Goal: Find specific page/section: Find specific page/section

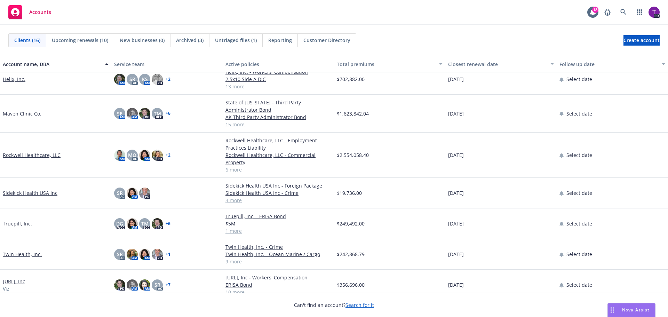
scroll to position [277, 0]
click at [14, 277] on link "[URL], Inc" at bounding box center [14, 280] width 22 height 7
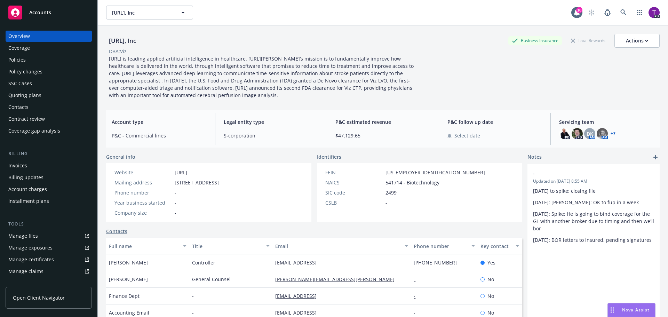
click at [30, 60] on div "Policies" at bounding box center [48, 59] width 81 height 11
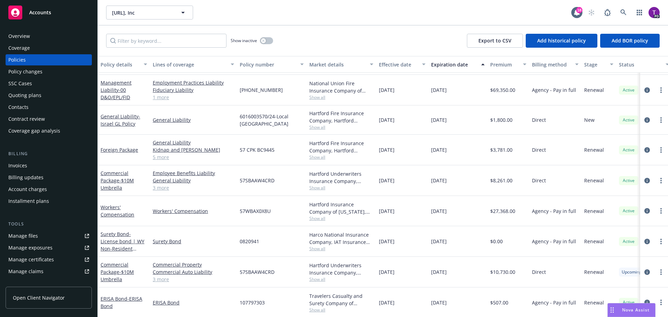
scroll to position [146, 0]
